Goal: Transaction & Acquisition: Purchase product/service

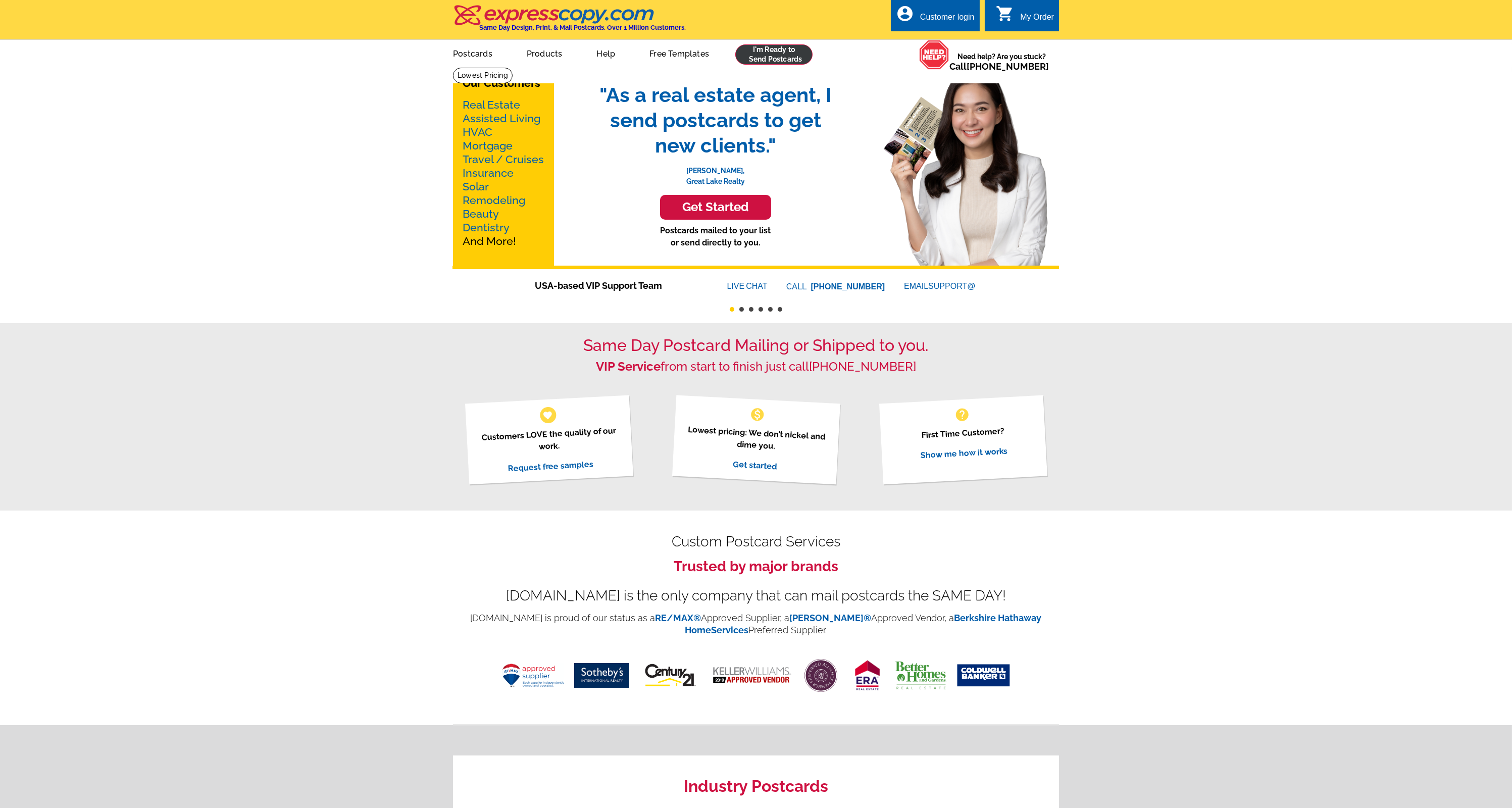
click at [789, 55] on link at bounding box center [774, 55] width 78 height 20
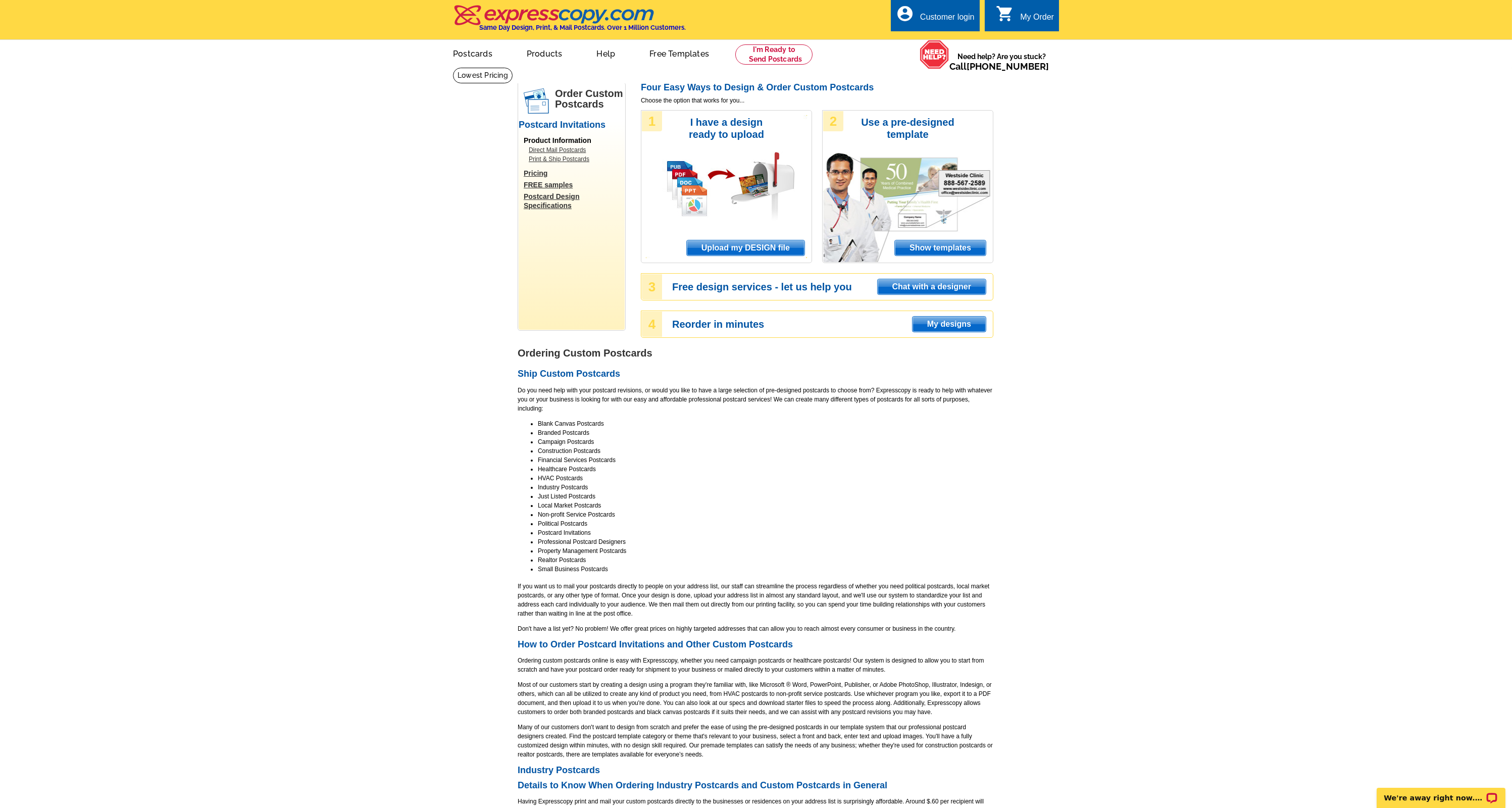
click at [764, 244] on span "Upload my DESIGN file" at bounding box center [746, 248] width 118 height 15
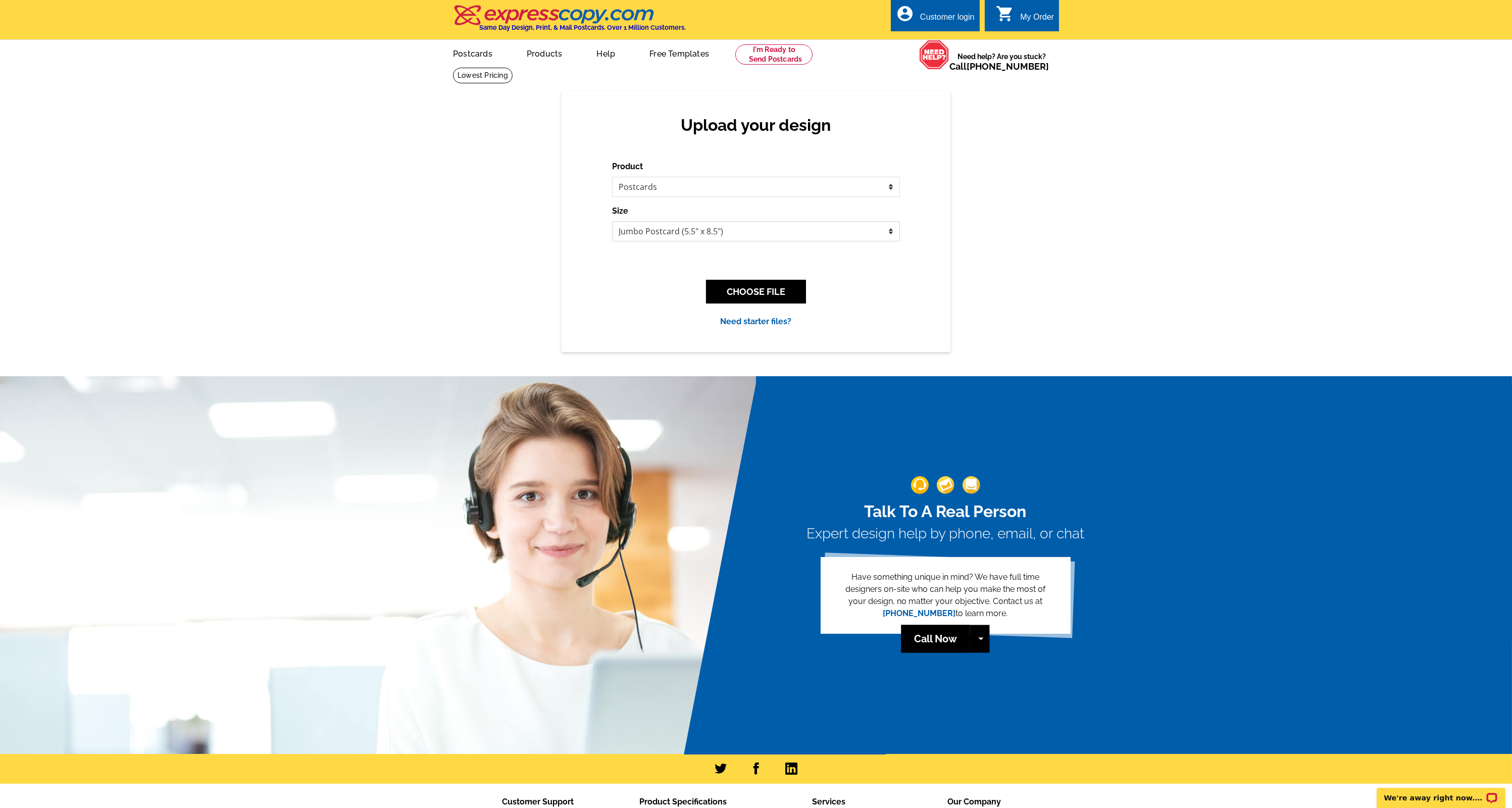
select select "14"
click at [773, 295] on button "CHOOSE FILE" at bounding box center [756, 292] width 100 height 24
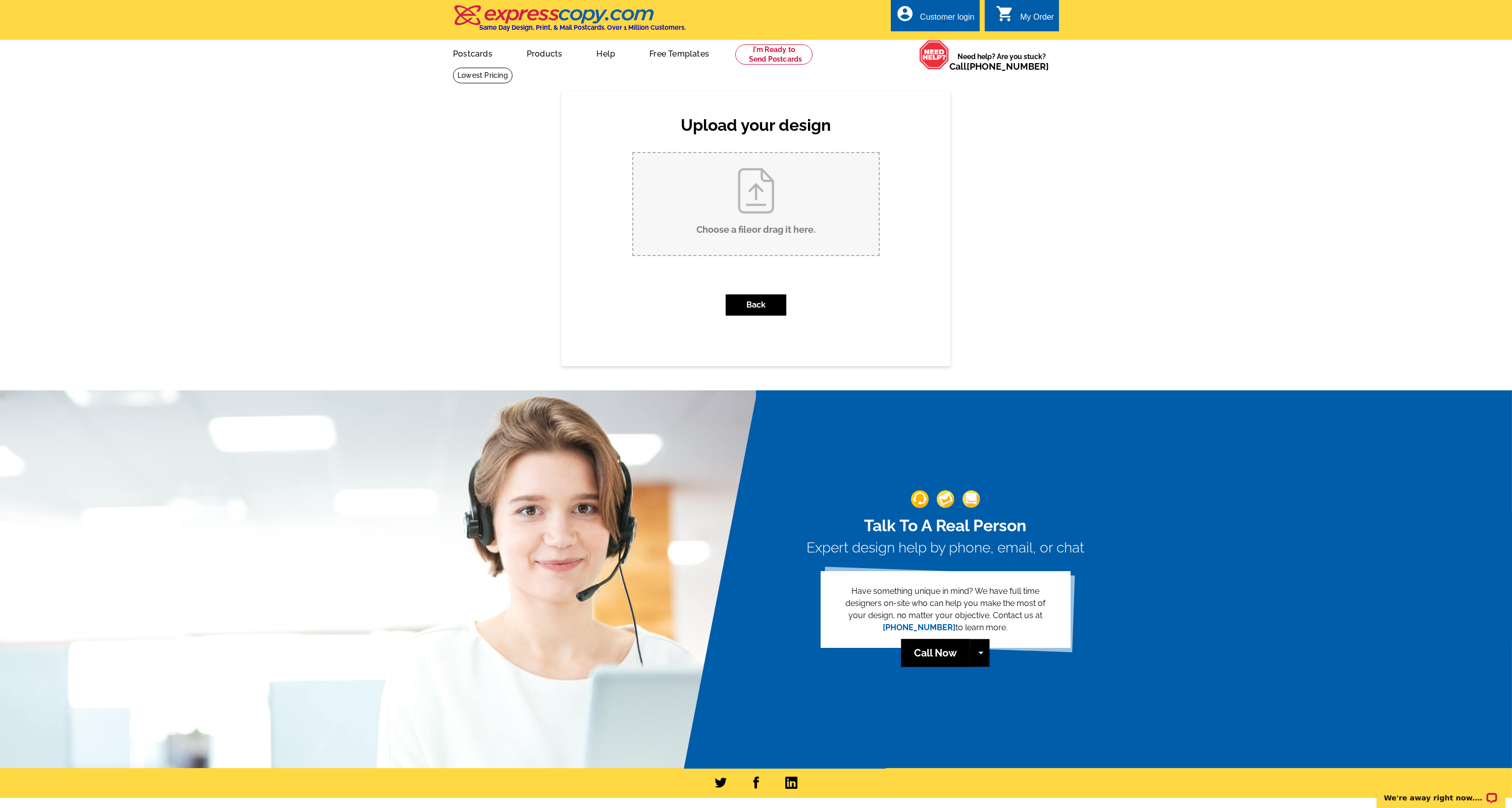
click at [751, 194] on input "Choose a file or drag it here ." at bounding box center [756, 204] width 245 height 102
type input "C:\fakepath\Anne Seminar Mailer-01.jpg"
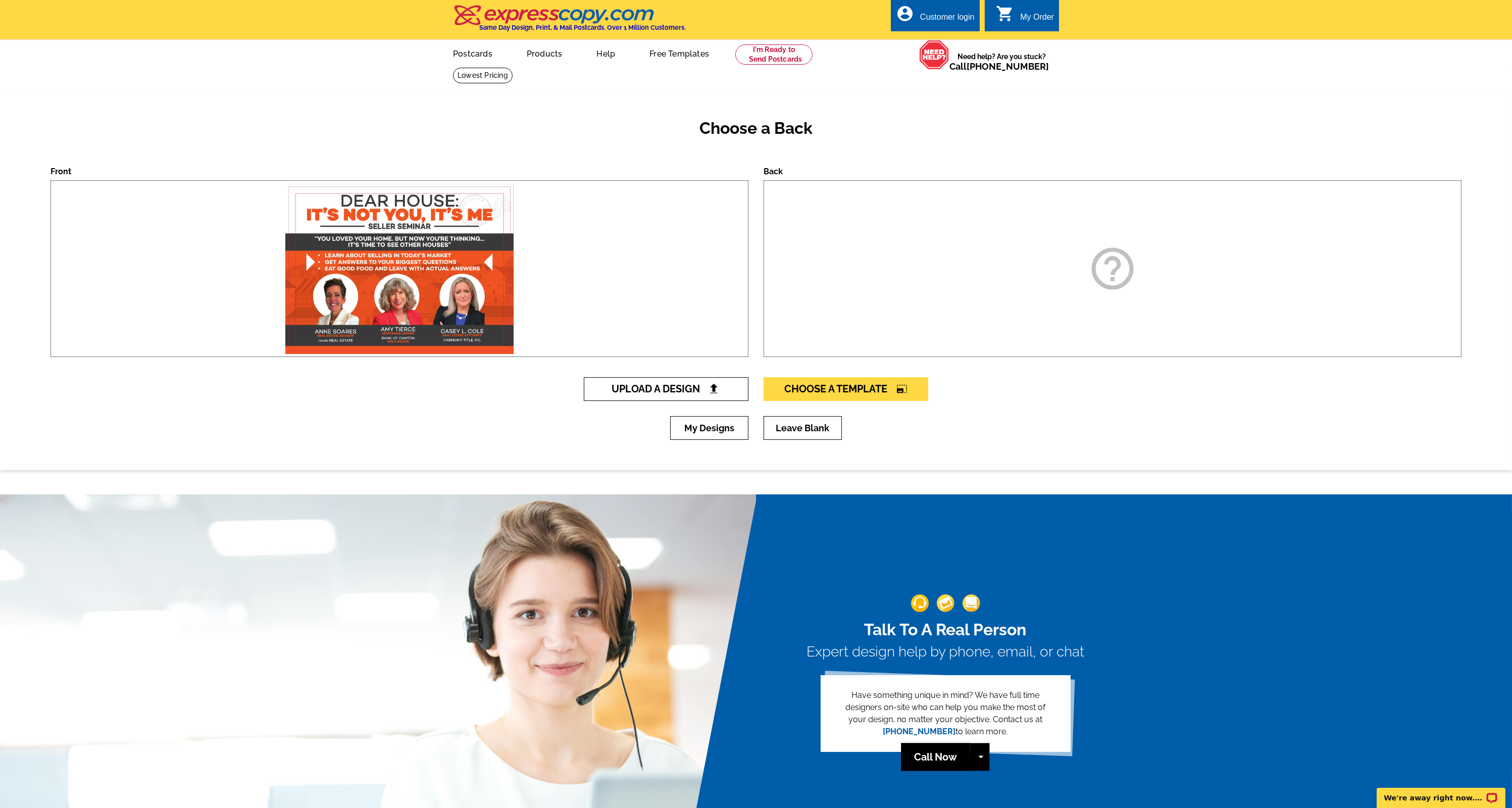
click at [666, 383] on span "Upload A Design" at bounding box center [666, 389] width 109 height 12
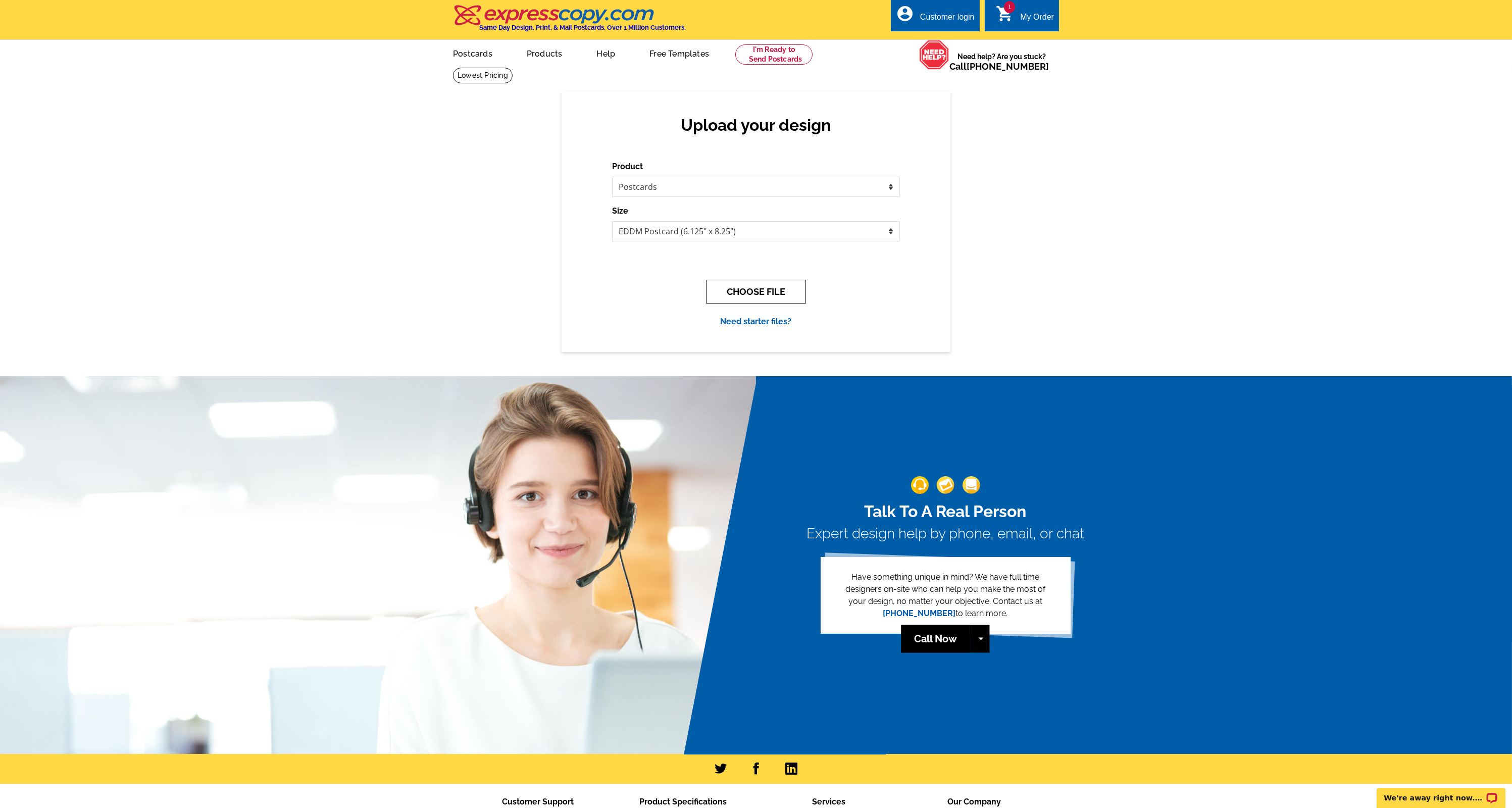
click at [767, 289] on button "CHOOSE FILE" at bounding box center [756, 292] width 100 height 24
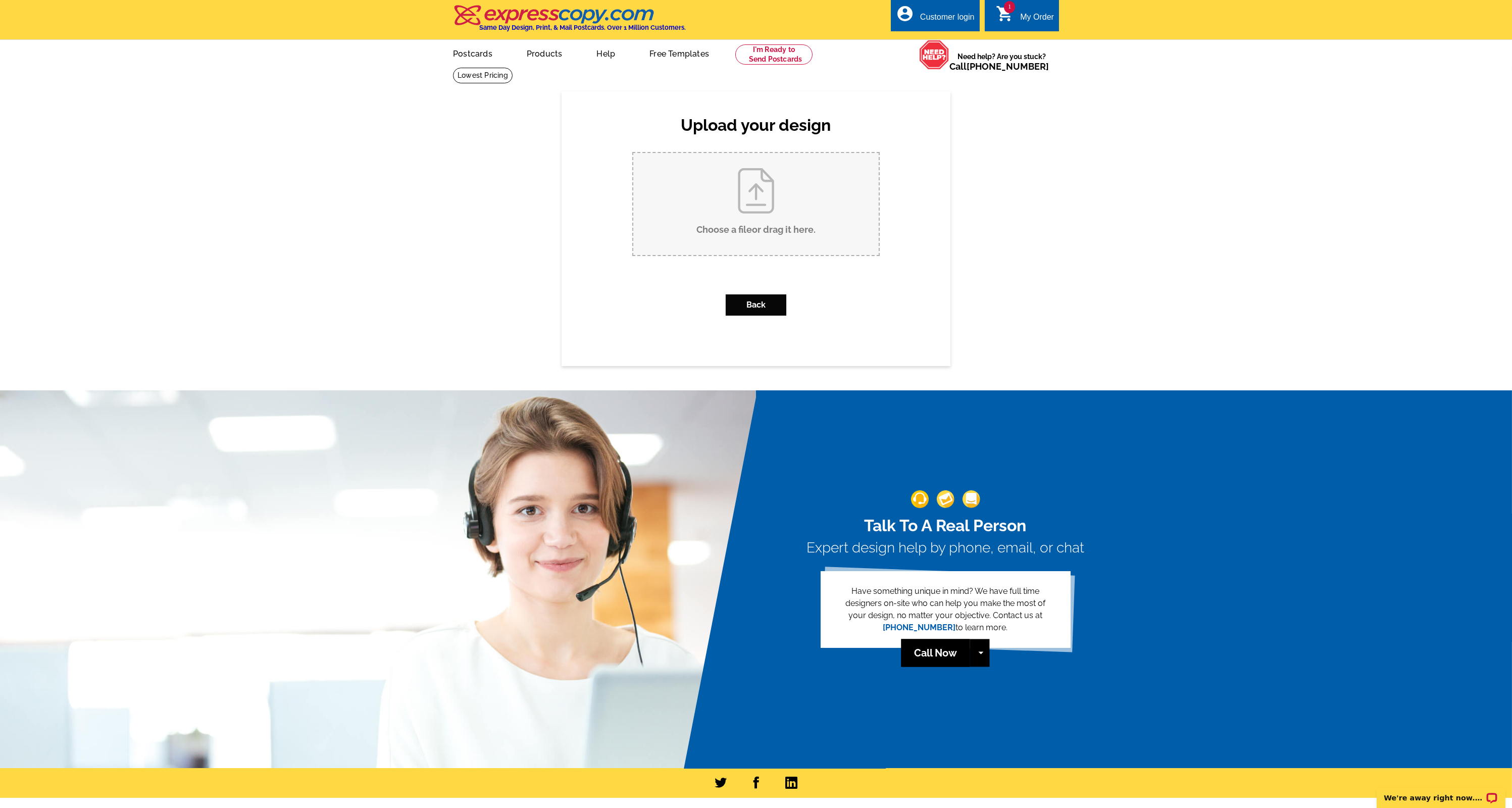
click at [752, 172] on input "Choose a file or drag it here ." at bounding box center [756, 204] width 245 height 102
type input "C:\fakepath\[PERSON_NAME] Seminar Mailer-02.jpg"
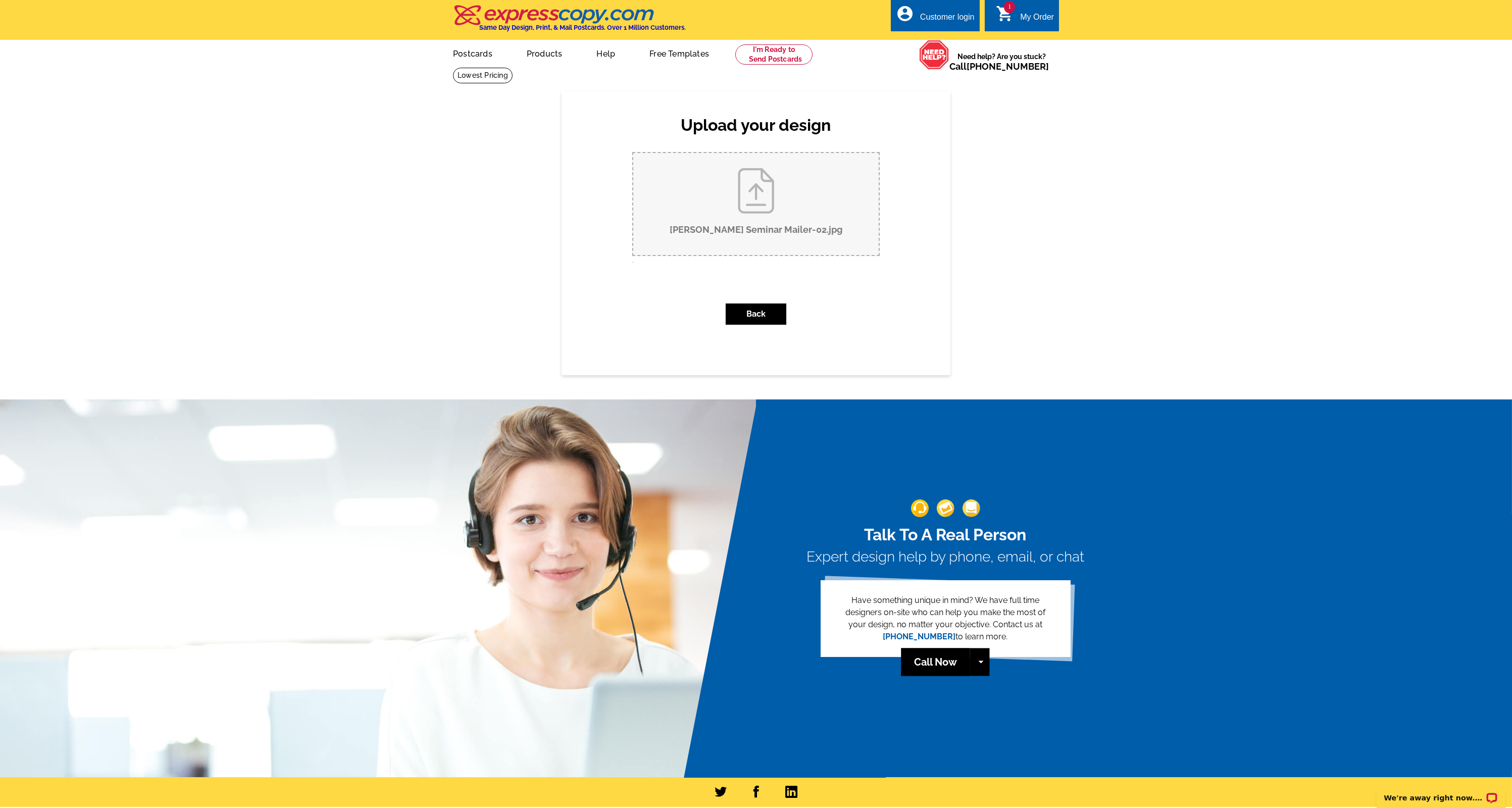
click at [778, 220] on input "Anne Seminar Mailer-02.jpg" at bounding box center [756, 204] width 245 height 102
click at [770, 318] on button "Back" at bounding box center [756, 314] width 61 height 21
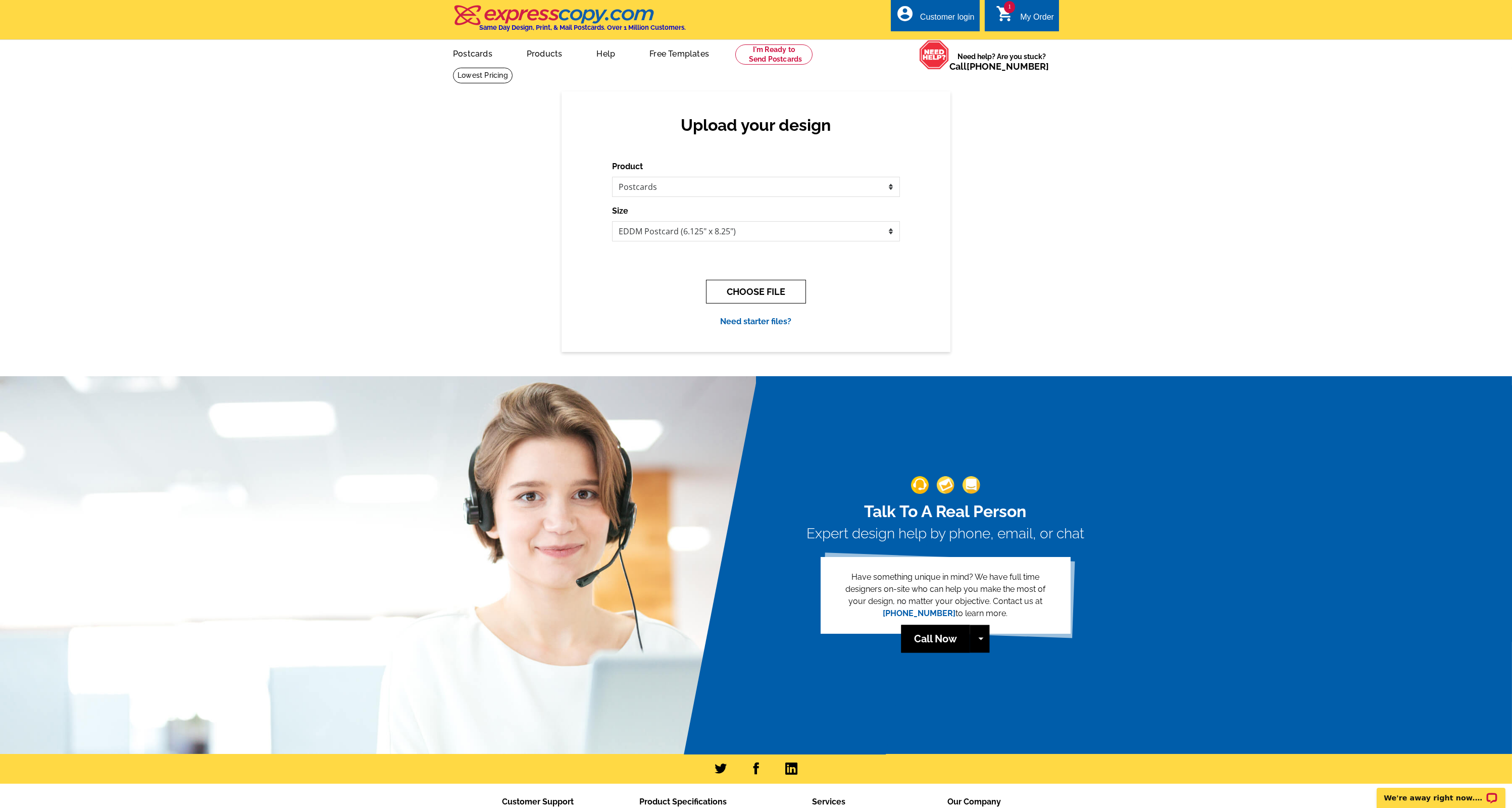
click at [754, 287] on button "CHOOSE FILE" at bounding box center [756, 292] width 100 height 24
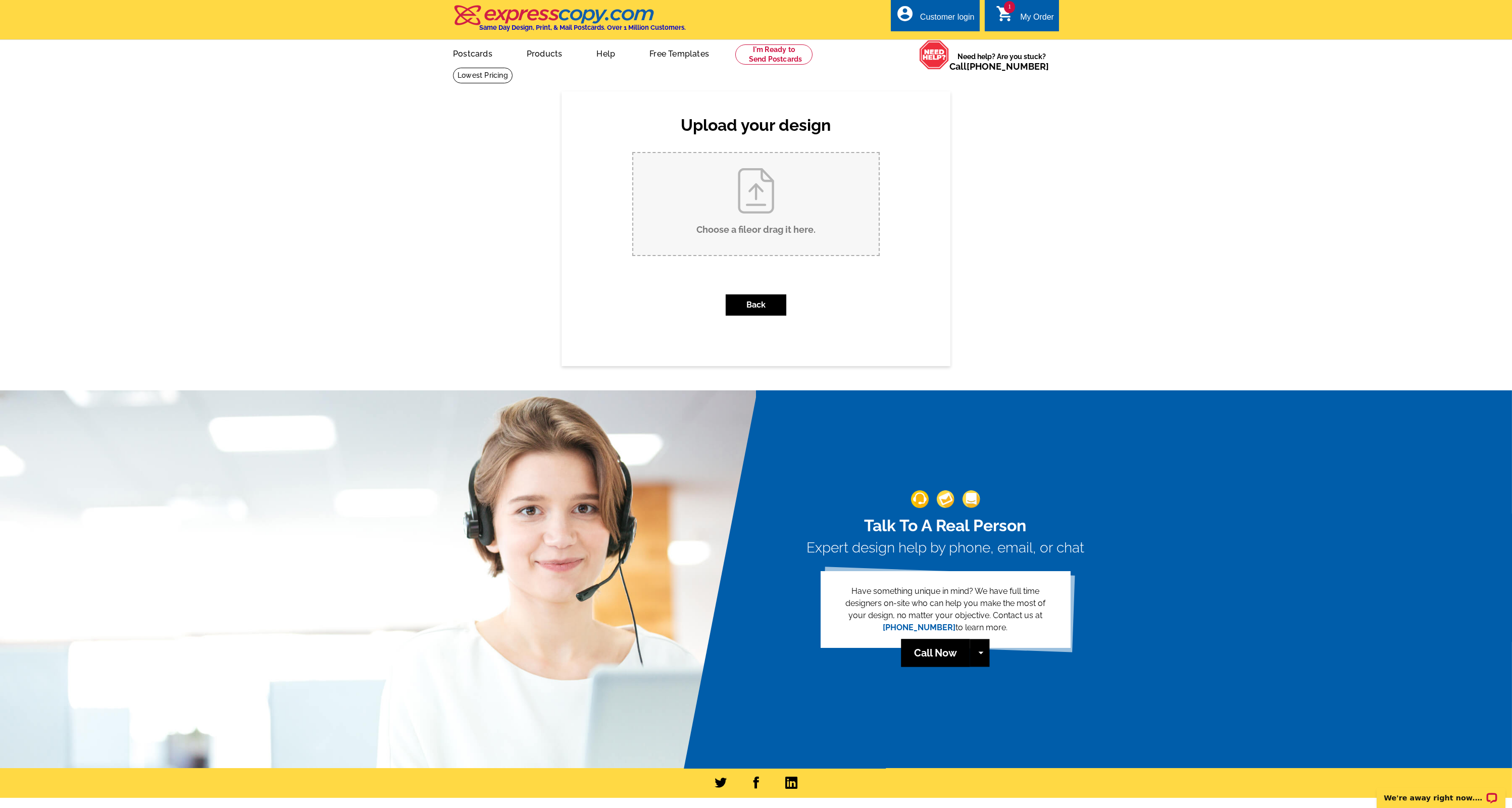
click at [747, 219] on input "Choose a file or drag it here ." at bounding box center [756, 204] width 245 height 102
type input "C:\fakepath\Anne Seminar Mailer-02.jpg"
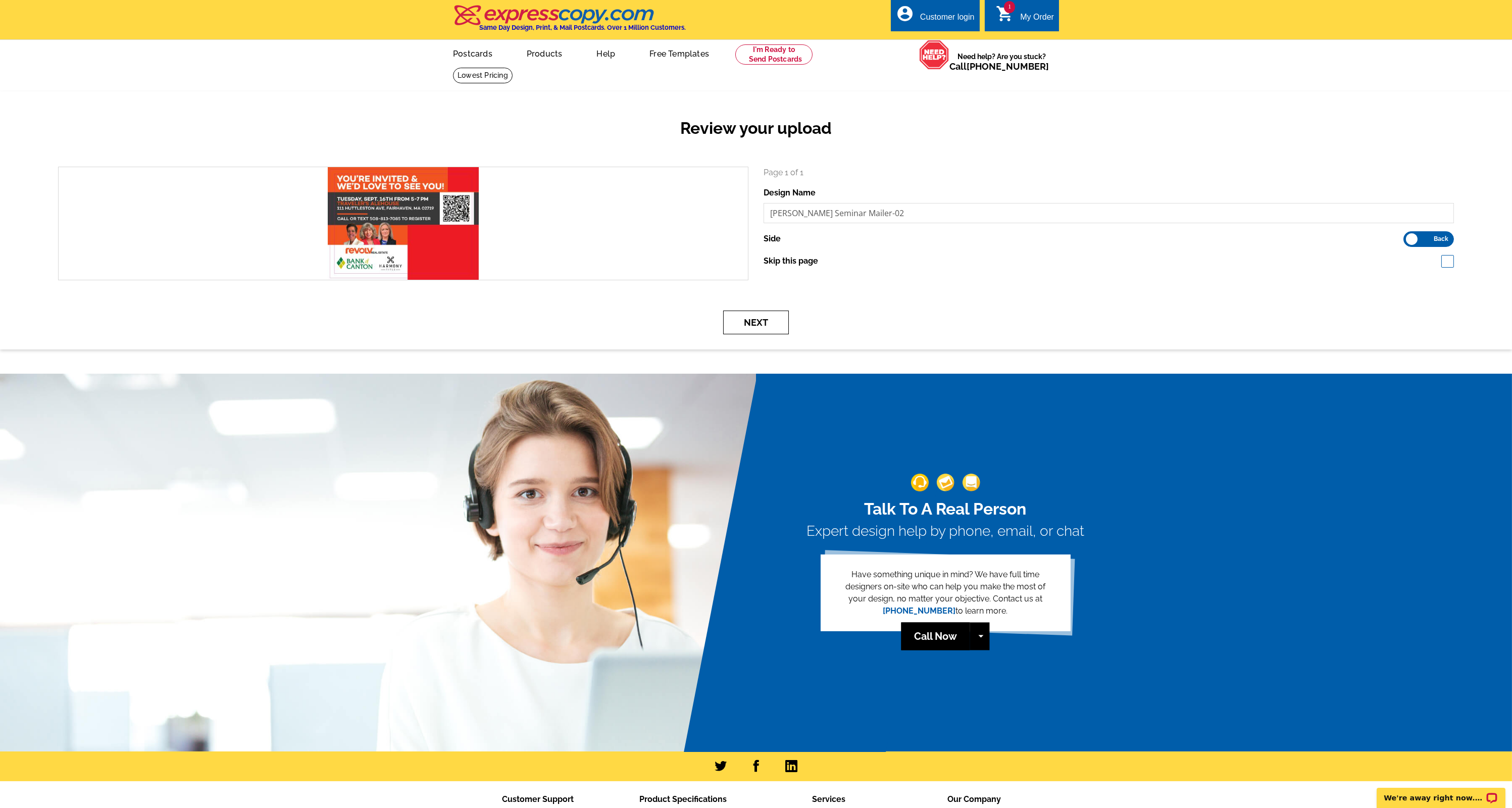
click at [759, 325] on button "Next" at bounding box center [756, 323] width 65 height 24
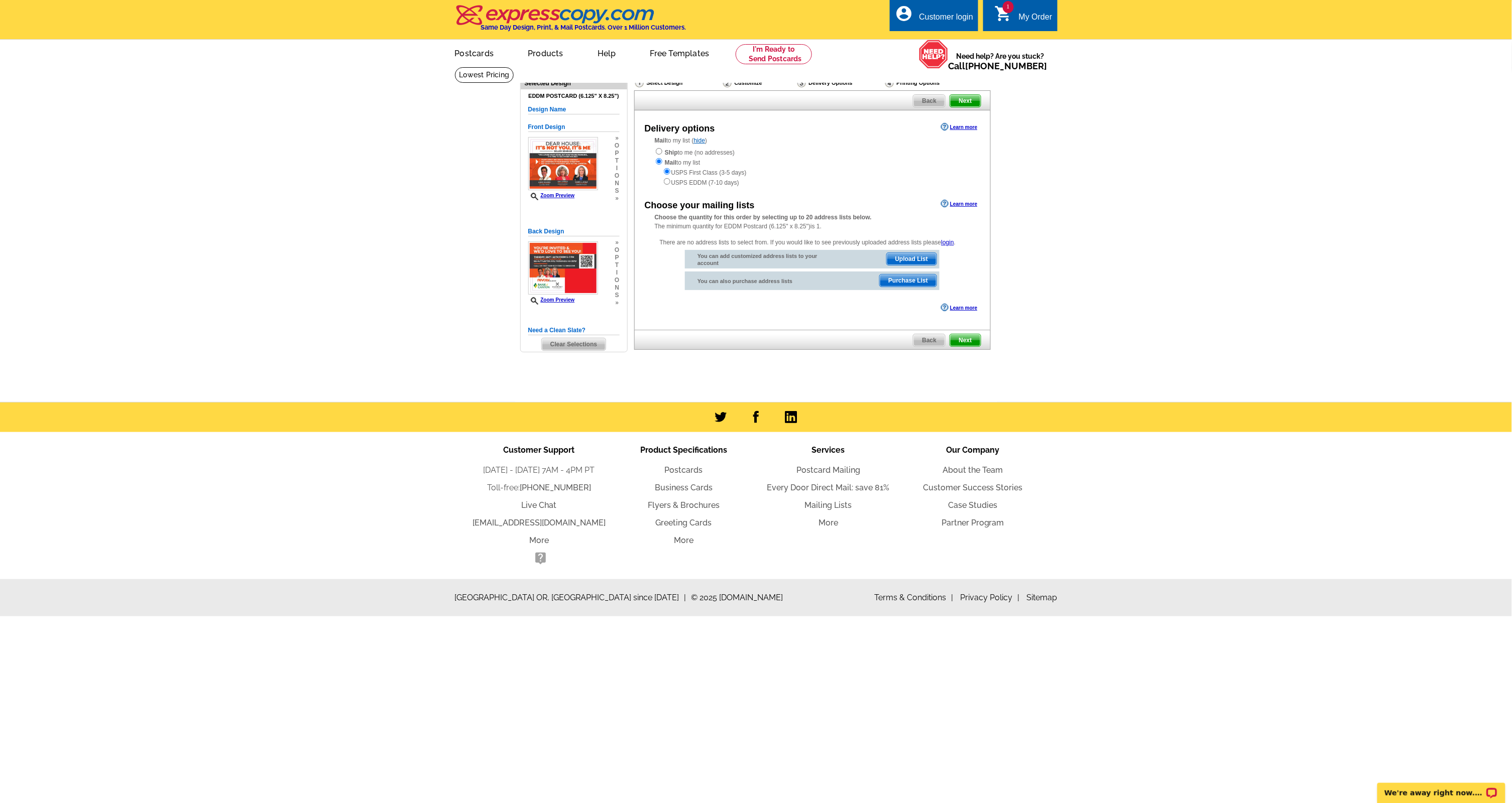
click at [907, 253] on span "Upload List" at bounding box center [911, 259] width 50 height 12
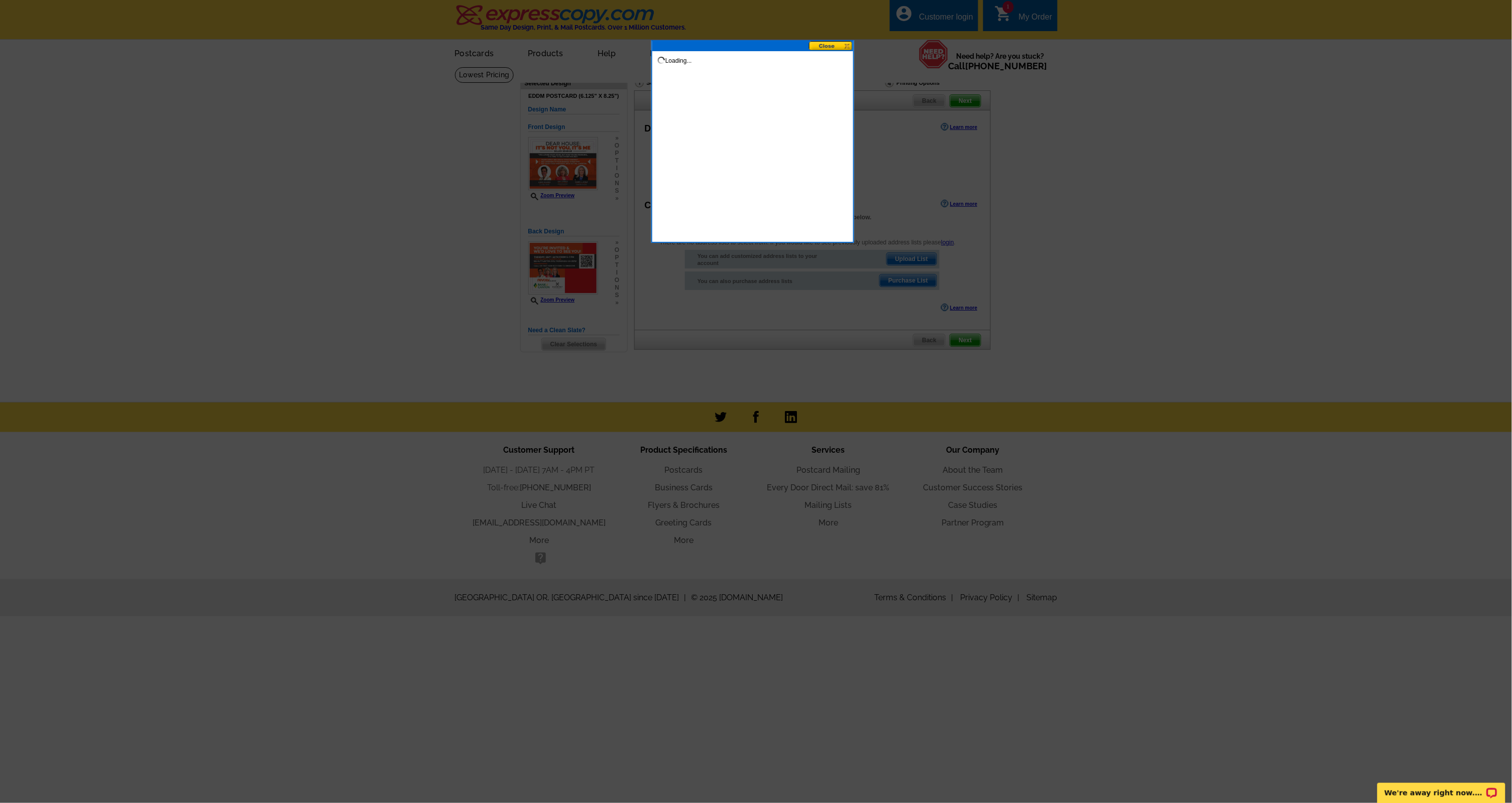
click at [837, 46] on button at bounding box center [831, 46] width 45 height 9
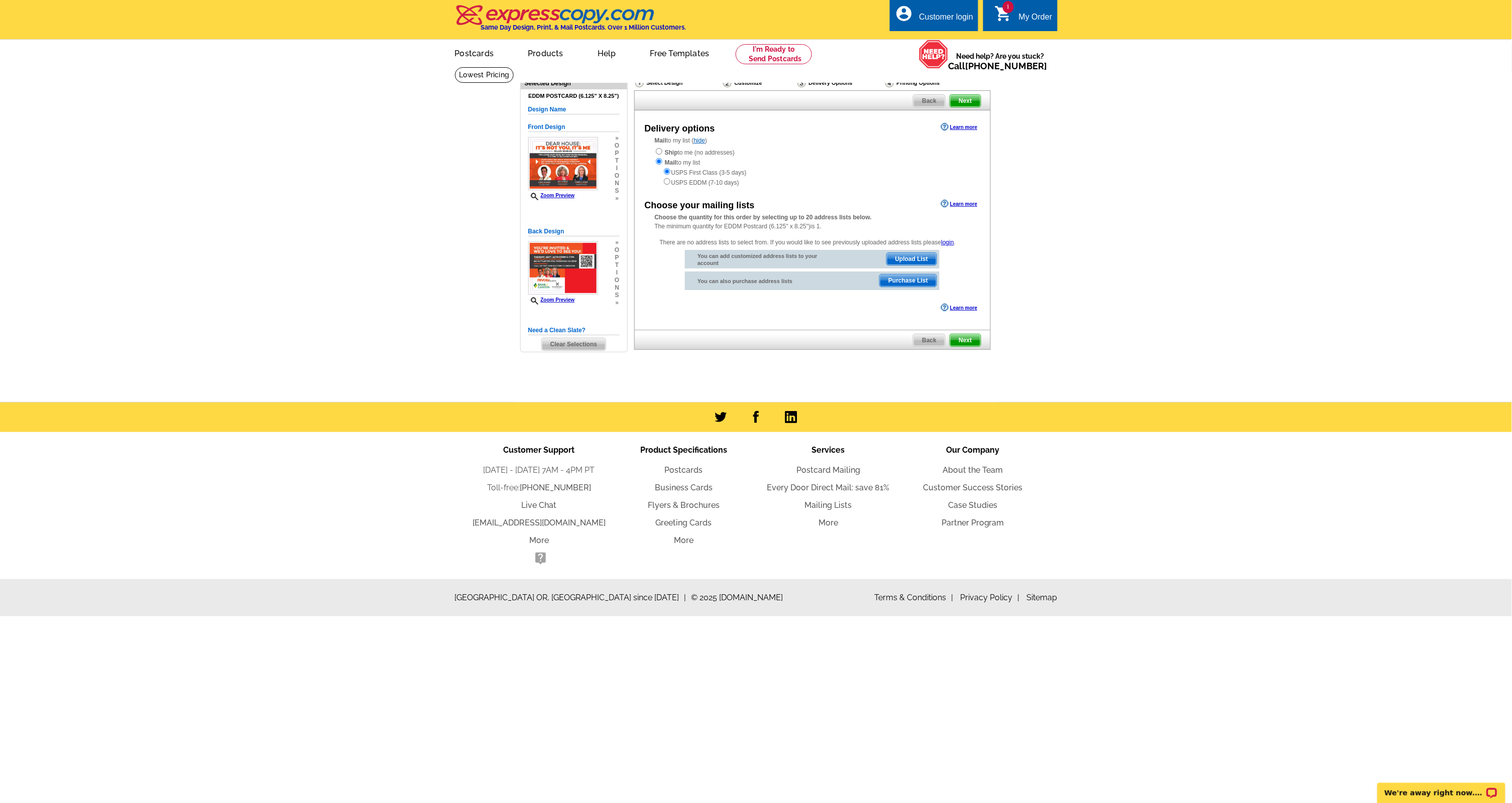
click at [926, 256] on span "Upload List" at bounding box center [911, 259] width 50 height 12
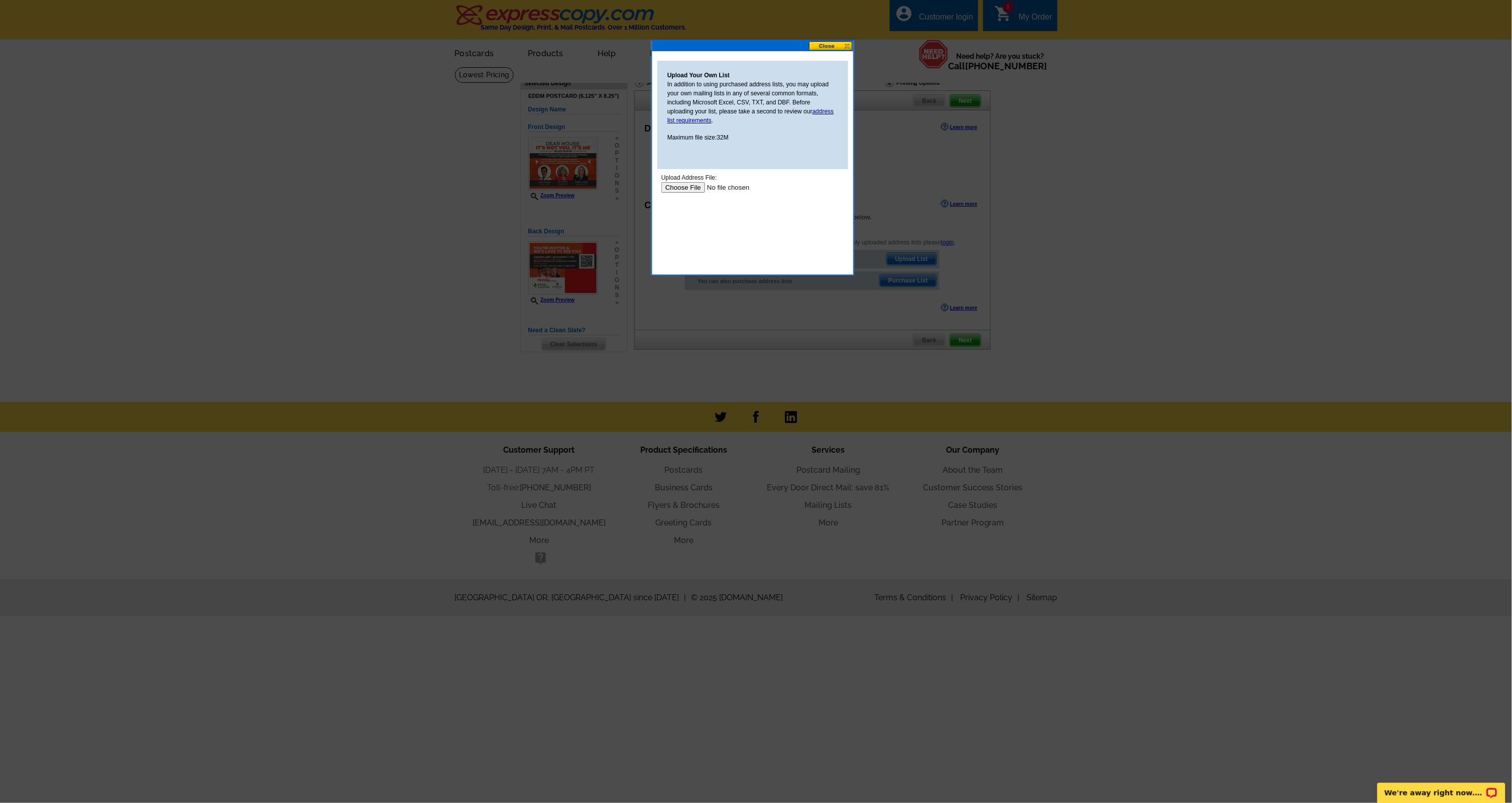
click at [686, 186] on input "file" at bounding box center [724, 187] width 127 height 11
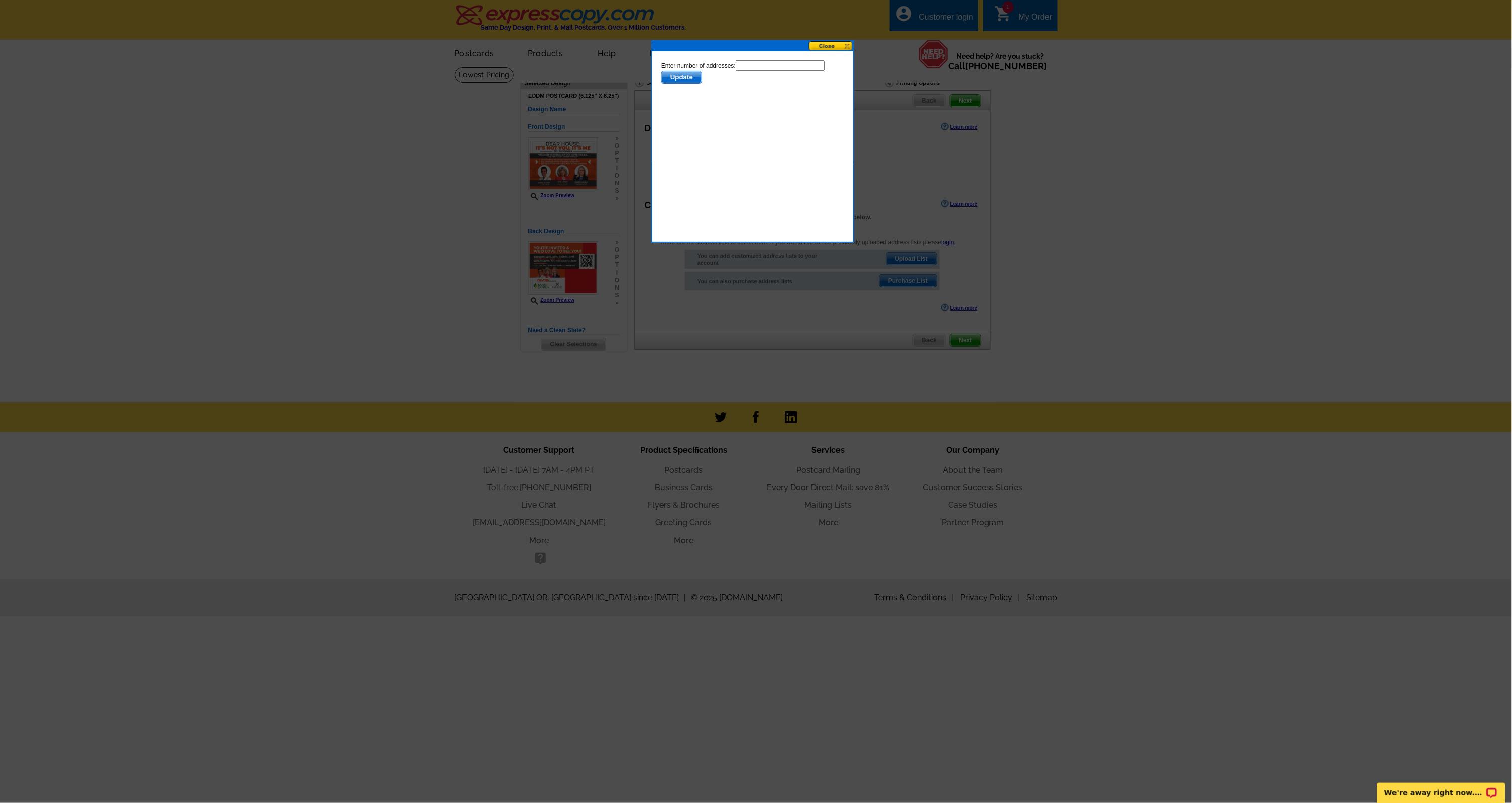
click at [759, 65] on input "text" at bounding box center [780, 65] width 89 height 11
type input "486"
click at [674, 75] on span "Update" at bounding box center [681, 77] width 40 height 12
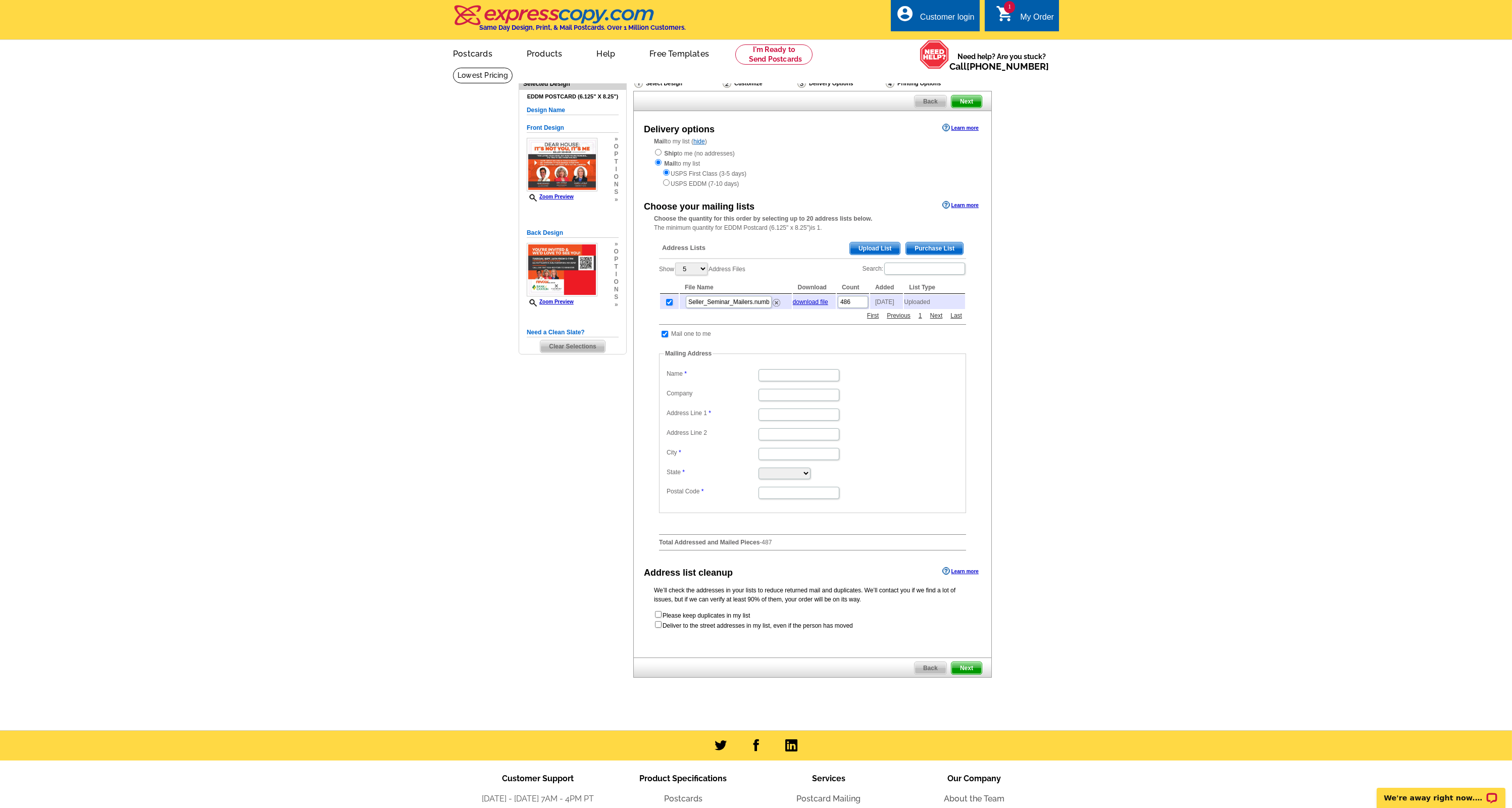
click at [712, 622] on form "Please keep duplicates in my list Deliver to the street addresses in my list, e…" at bounding box center [812, 620] width 317 height 20
click at [665, 628] on div "Delivery options Learn more Mail to my list ( hide ) Ship to me (no addresses) …" at bounding box center [812, 384] width 359 height 547
click at [661, 626] on div "Delivery options Learn more Mail to my list ( hide ) Ship to me (no addresses) …" at bounding box center [812, 384] width 359 height 547
click at [661, 622] on form "Please keep duplicates in my list Deliver to the street addresses in my list, e…" at bounding box center [812, 620] width 317 height 20
click at [661, 622] on input "checkbox" at bounding box center [658, 625] width 7 height 7
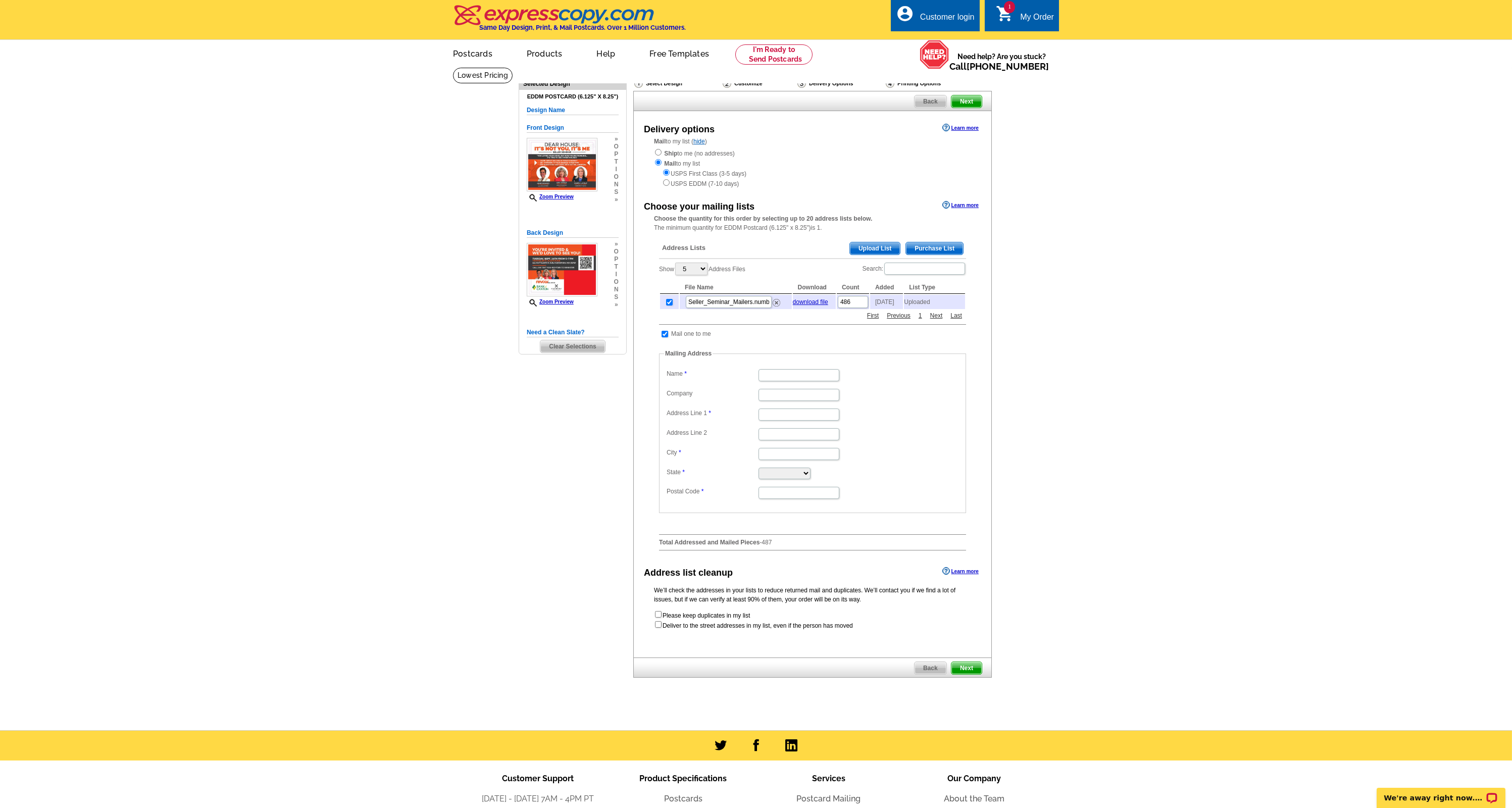
checkbox input "true"
radio input "true"
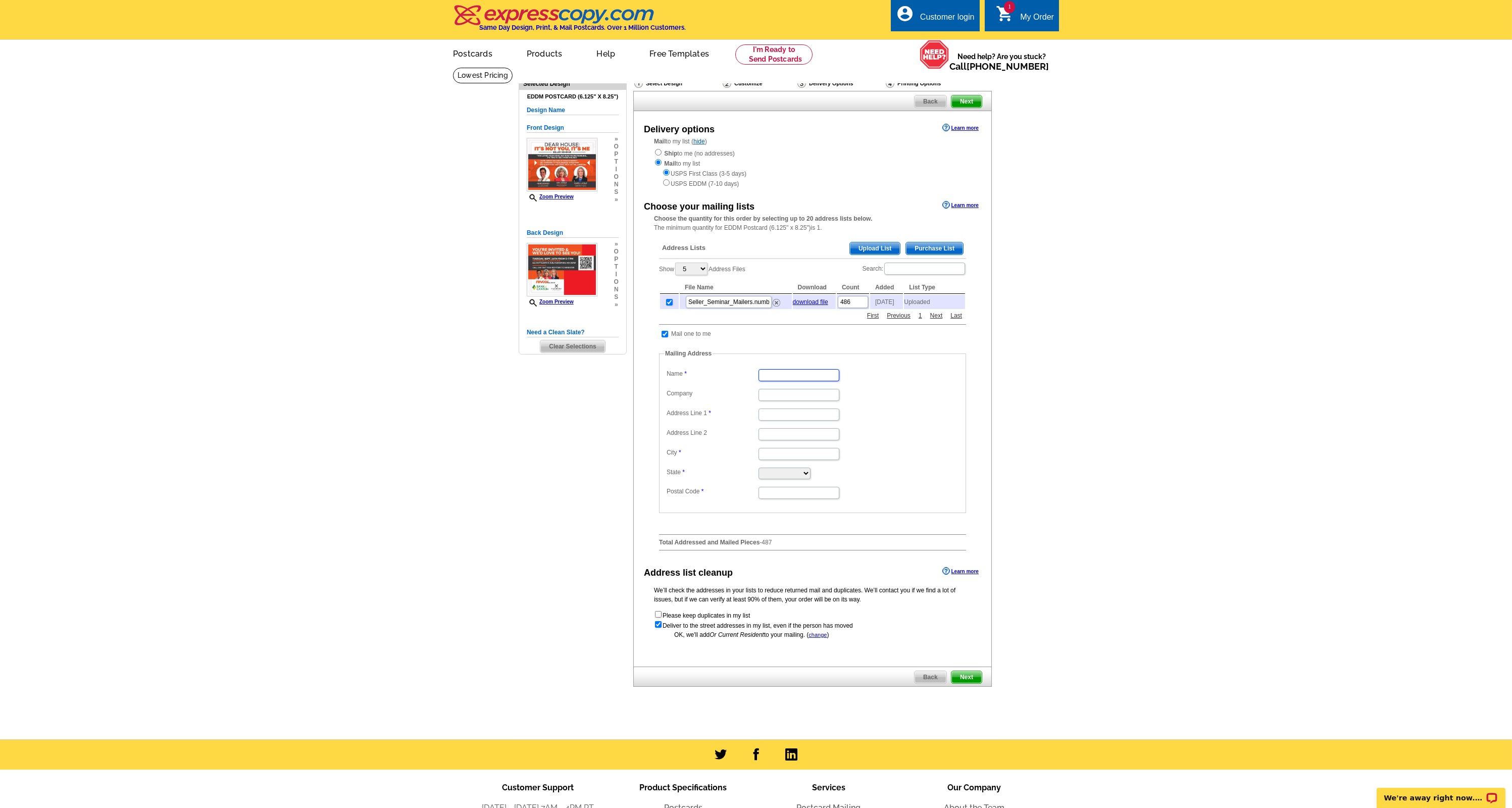
click at [825, 372] on input "Name" at bounding box center [798, 376] width 81 height 12
type input "[PERSON_NAME]"
type input "revolv Real Estate"
type input "[STREET_ADDRESS]"
type input "[GEOGRAPHIC_DATA]"
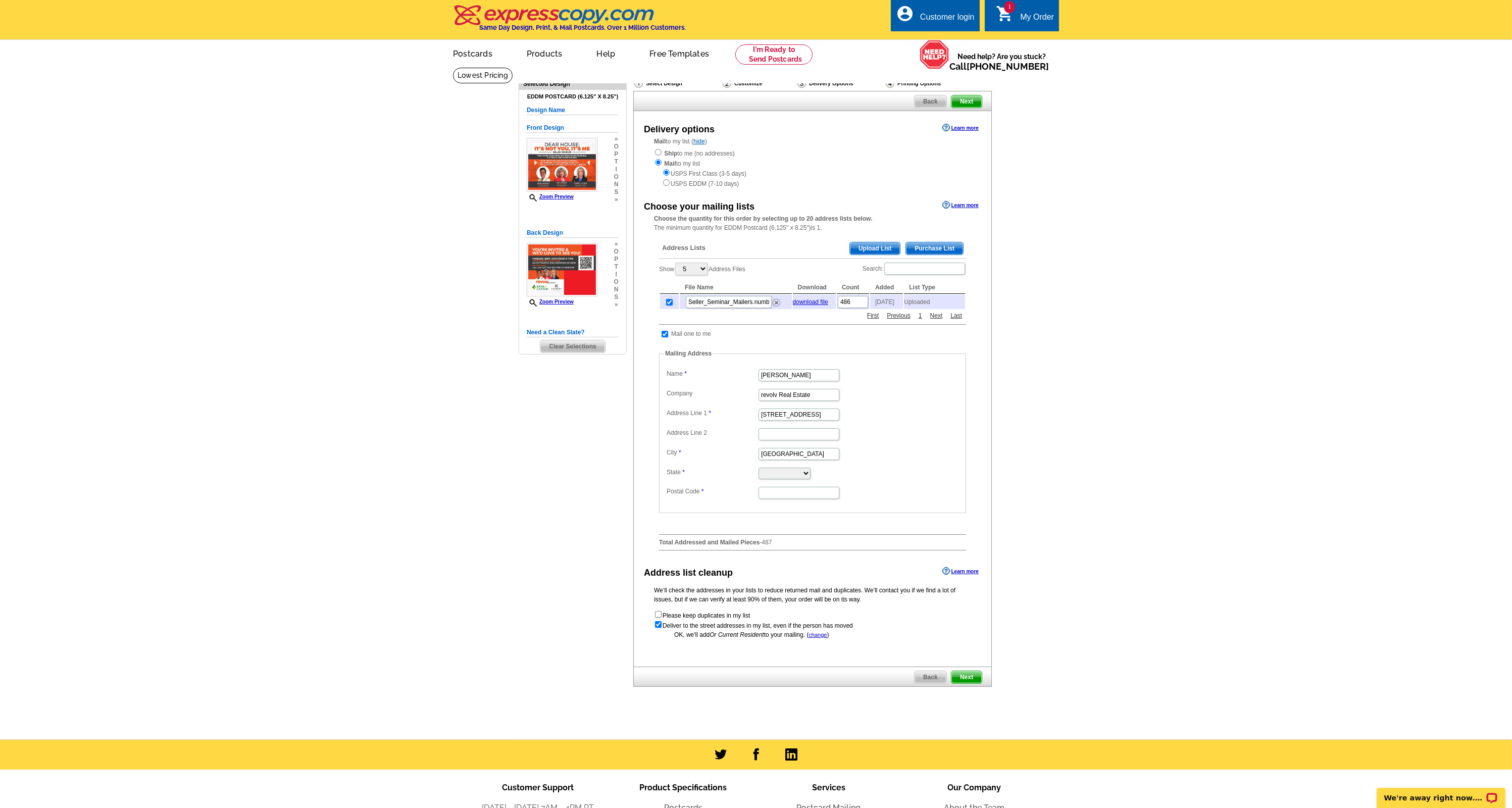
select select "MA"
type input "02726"
click at [975, 676] on span "Next" at bounding box center [966, 677] width 30 height 12
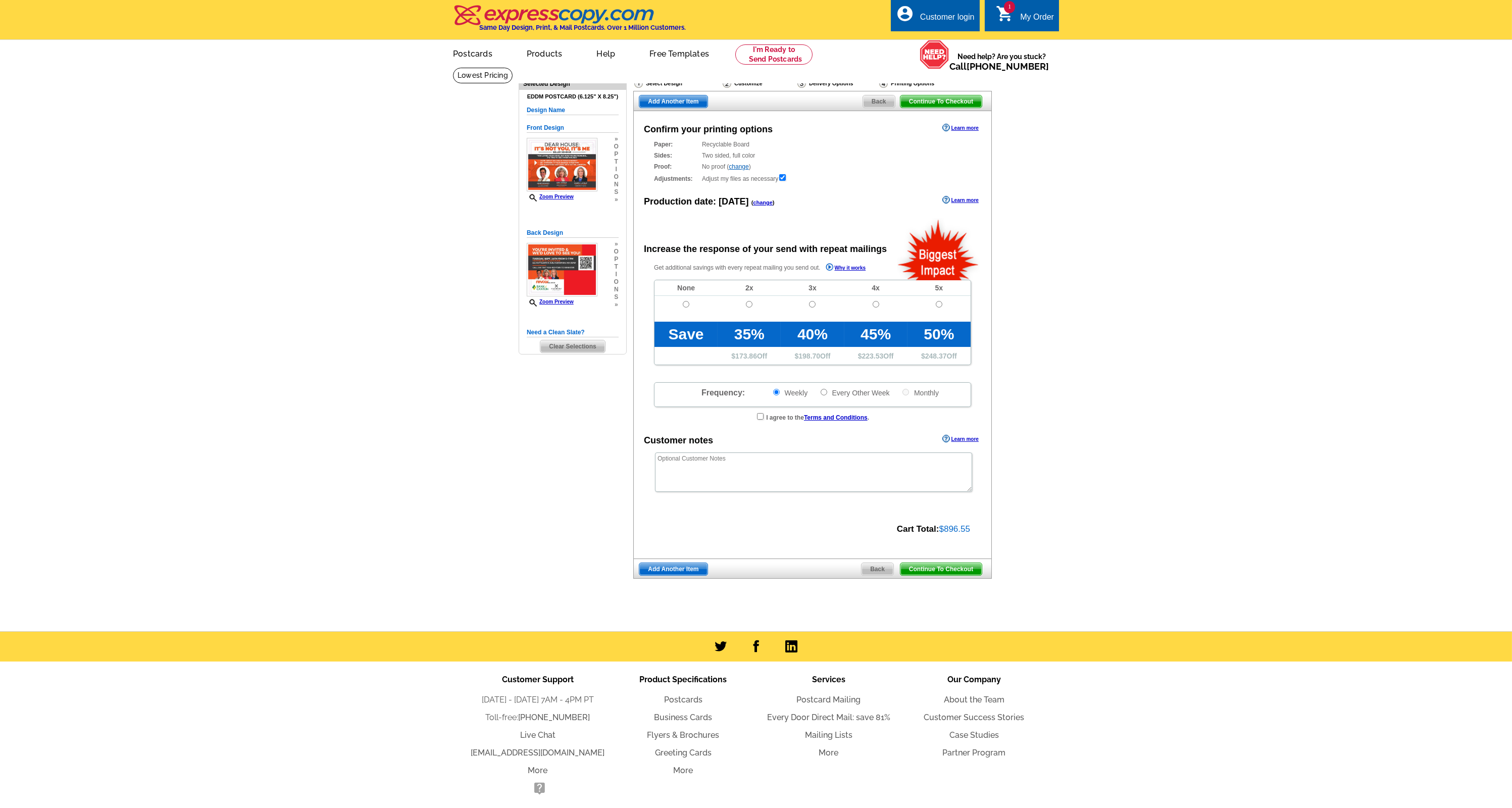
radio input "false"
